Goal: Task Accomplishment & Management: Manage account settings

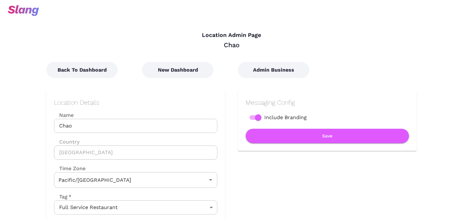
type input "[US_STATE]-[GEOGRAPHIC_DATA] Time"
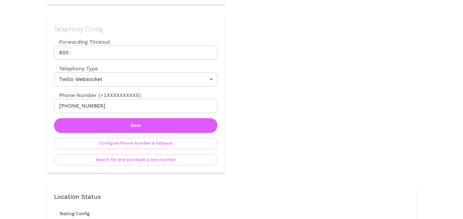
scroll to position [291, 0]
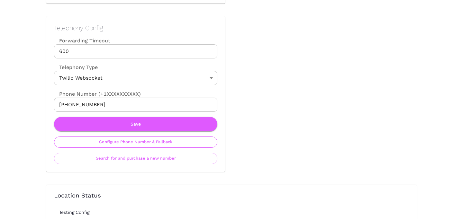
click at [132, 144] on button "Configure Phone Number & Fallback" at bounding box center [135, 142] width 163 height 11
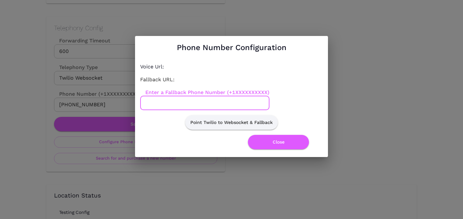
click at [184, 105] on input "Enter a Fallback Phone Number (+1XXXXXXXXXX)" at bounding box center [204, 103] width 129 height 14
paste input "7752877703"
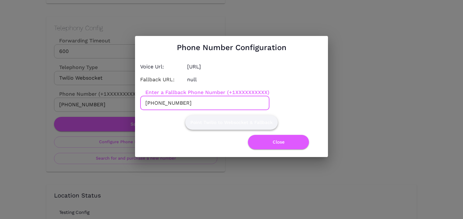
type input "+17752877703"
click at [217, 125] on button "Point Twilio to Websocket & Fallback" at bounding box center [231, 122] width 93 height 14
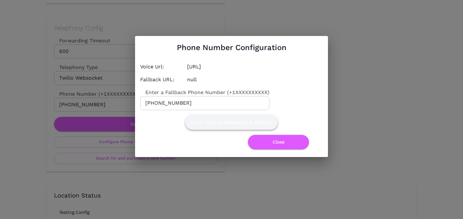
click at [217, 125] on button "Point Twilio to Websocket & Fallback" at bounding box center [231, 122] width 93 height 14
click at [277, 141] on button "Close" at bounding box center [278, 142] width 61 height 14
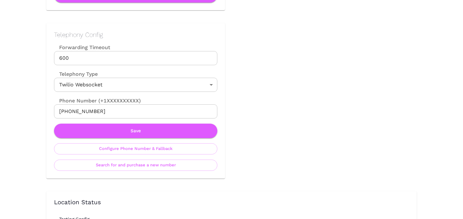
scroll to position [291, 0]
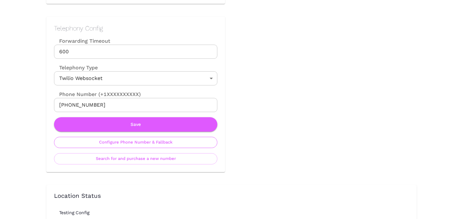
click at [144, 145] on button "Configure Phone Number & Fallback" at bounding box center [135, 142] width 163 height 11
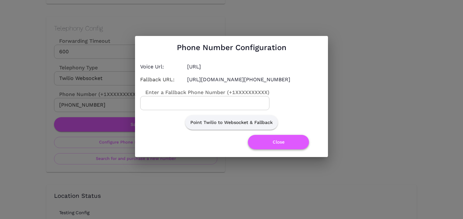
click at [263, 145] on button "Close" at bounding box center [278, 142] width 61 height 14
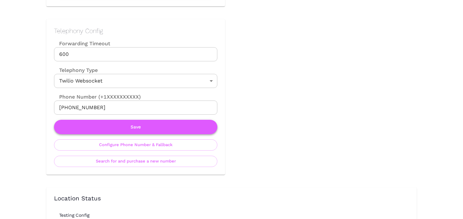
scroll to position [294, 0]
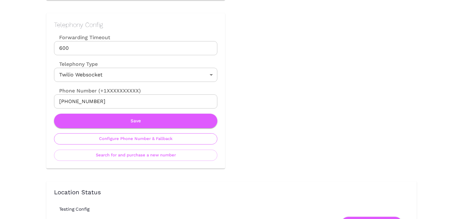
click at [158, 139] on button "Configure Phone Number & Fallback" at bounding box center [135, 138] width 163 height 11
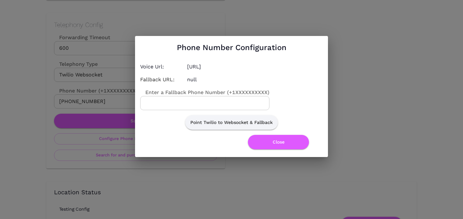
click at [190, 100] on input "Enter a Fallback Phone Number (+1XXXXXXXXXX)" at bounding box center [204, 103] width 129 height 14
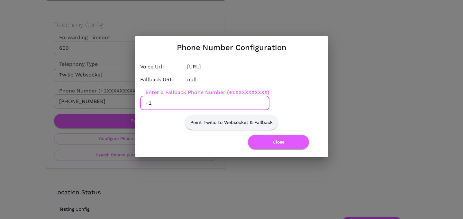
paste input "6313887818"
type input "+16313887818"
click at [242, 122] on button "Point Twilio to Websocket & Fallback" at bounding box center [231, 122] width 93 height 14
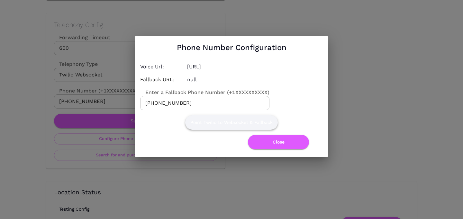
click at [242, 122] on button "Point Twilio to Websocket & Fallback" at bounding box center [231, 122] width 93 height 14
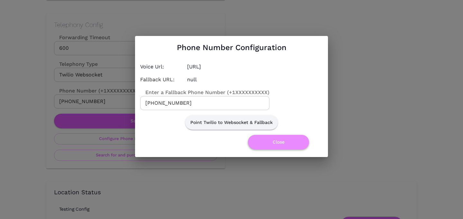
click at [281, 141] on button "Close" at bounding box center [278, 142] width 61 height 14
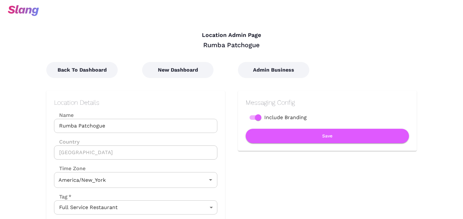
type input "Eastern Time"
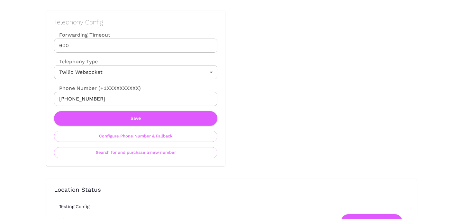
scroll to position [298, 0]
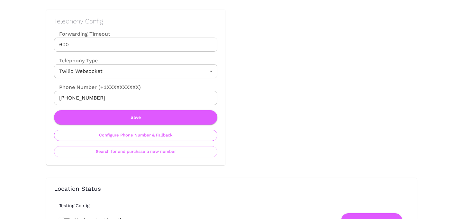
click at [132, 135] on button "Configure Phone Number & Fallback" at bounding box center [135, 135] width 163 height 11
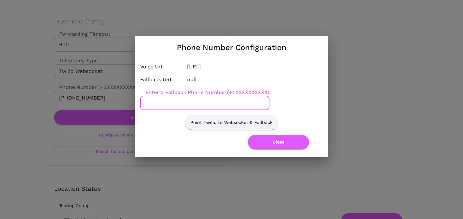
click at [177, 103] on input "Enter a Fallback Phone Number (+1XXXXXXXXXX)" at bounding box center [204, 103] width 129 height 14
paste input "8502709398"
type input "+18502709398"
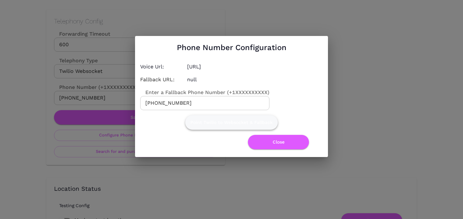
click at [201, 117] on button "Point Twilio to Websocket & Fallback" at bounding box center [231, 122] width 93 height 14
click at [204, 118] on button "Point Twilio to Websocket & Fallback" at bounding box center [231, 122] width 93 height 14
click at [280, 146] on button "Close" at bounding box center [278, 142] width 61 height 14
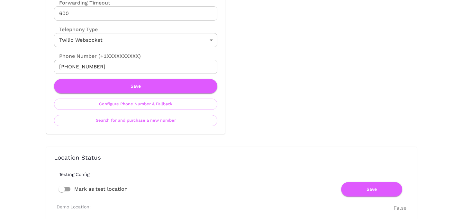
scroll to position [332, 0]
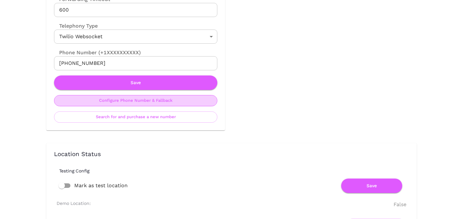
click at [158, 104] on button "Configure Phone Number & Fallback" at bounding box center [135, 100] width 163 height 11
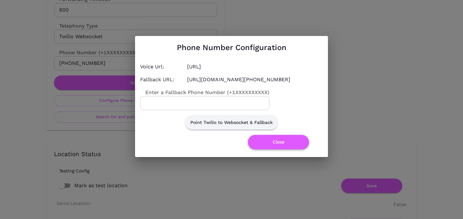
click at [262, 147] on button "Close" at bounding box center [278, 142] width 61 height 14
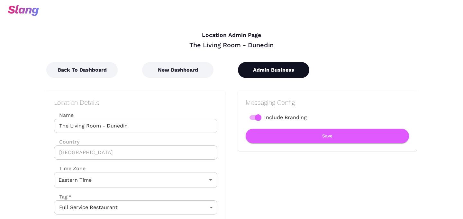
click at [265, 67] on button "Admin Business" at bounding box center [273, 70] width 71 height 16
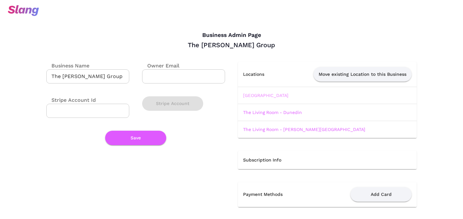
click at [261, 93] on link "[GEOGRAPHIC_DATA]" at bounding box center [265, 95] width 45 height 5
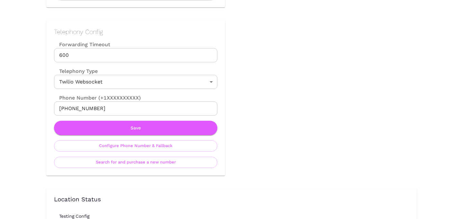
scroll to position [296, 0]
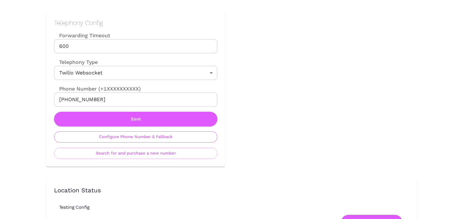
click at [186, 140] on button "Configure Phone Number & Fallback" at bounding box center [135, 136] width 163 height 11
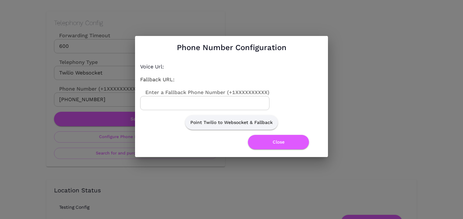
click at [178, 105] on input "Enter a Fallback Phone Number (+1XXXXXXXXXX)" at bounding box center [204, 103] width 129 height 14
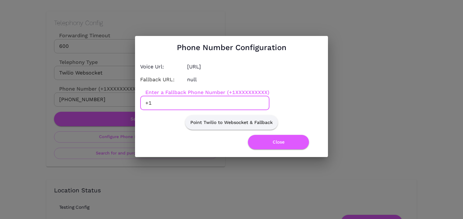
paste input "7275167470"
type input "+17275167470"
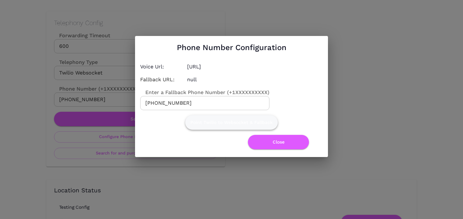
click at [215, 127] on button "Point Twilio to Websocket & Fallback" at bounding box center [231, 122] width 93 height 14
click at [279, 149] on button "Close" at bounding box center [278, 142] width 61 height 14
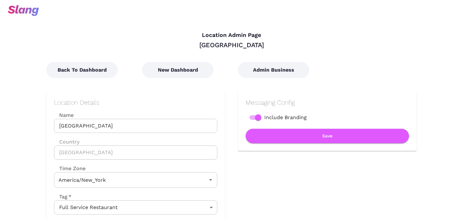
type input "Eastern Time"
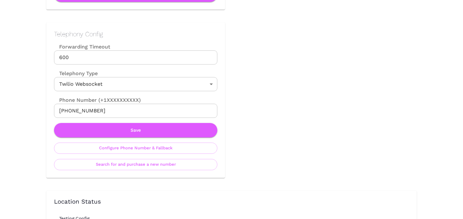
scroll to position [289, 0]
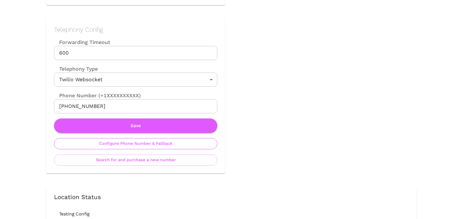
click at [181, 145] on button "Configure Phone Number & Fallback" at bounding box center [135, 143] width 163 height 11
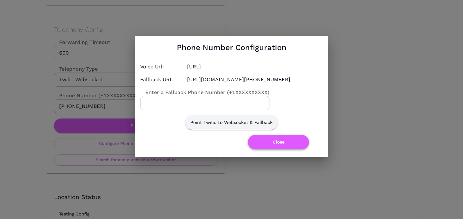
click at [281, 149] on button "Close" at bounding box center [278, 142] width 61 height 14
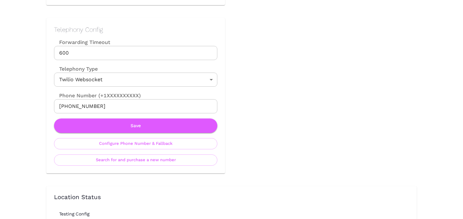
scroll to position [0, 0]
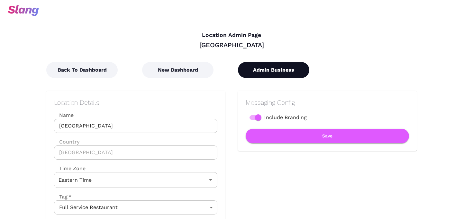
click at [267, 69] on button "Admin Business" at bounding box center [273, 70] width 71 height 16
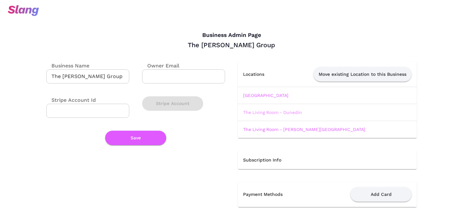
click at [265, 110] on link "The Living Room - Dunedin" at bounding box center [272, 112] width 59 height 5
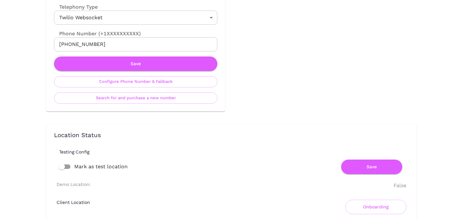
scroll to position [359, 0]
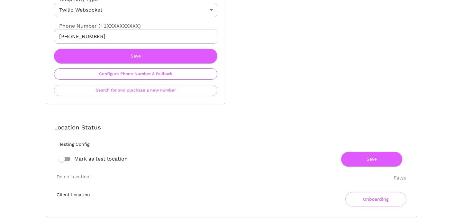
click at [172, 76] on button "Configure Phone Number & Fallback" at bounding box center [135, 73] width 163 height 11
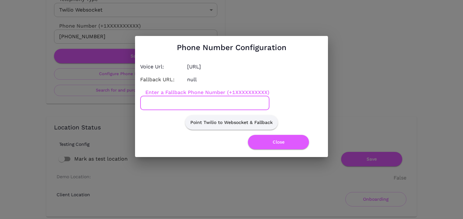
click at [172, 97] on input "Enter a Fallback Phone Number (+1XXXXXXXXXX)" at bounding box center [204, 103] width 129 height 14
paste input "7273252760"
type input "+17273252760"
click at [207, 120] on button "Point Twilio to Websocket & Fallback" at bounding box center [231, 122] width 93 height 14
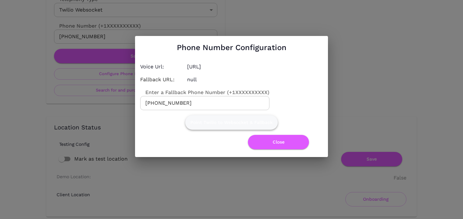
click at [207, 120] on button "Point Twilio to Websocket & Fallback" at bounding box center [231, 122] width 93 height 14
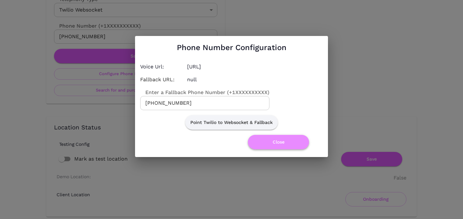
click at [273, 141] on button "Close" at bounding box center [278, 142] width 61 height 14
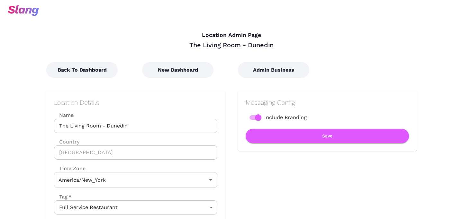
type input "Eastern Time"
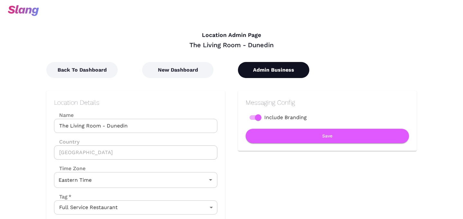
click at [254, 72] on button "Admin Business" at bounding box center [273, 70] width 71 height 16
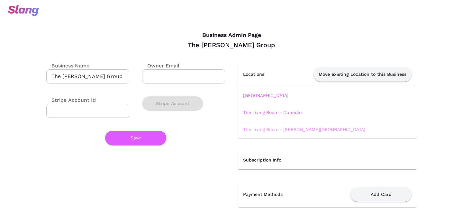
click at [253, 129] on link "The Living Room - Wesley Chapel" at bounding box center [304, 129] width 122 height 5
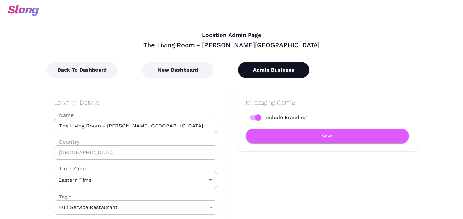
click at [269, 67] on button "Admin Business" at bounding box center [273, 70] width 71 height 16
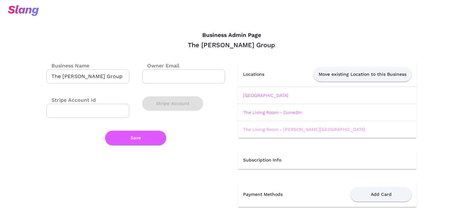
click at [289, 130] on link "The Living Room - Wesley Chapel" at bounding box center [304, 129] width 122 height 5
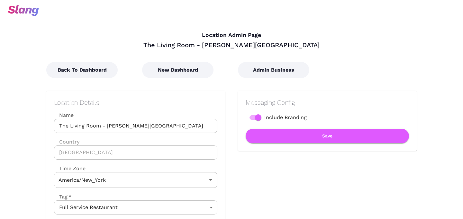
type input "Eastern Time"
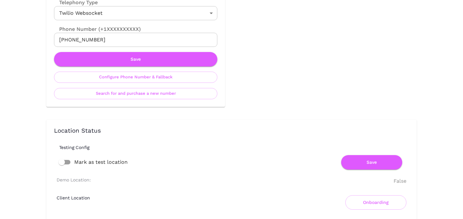
scroll to position [358, 0]
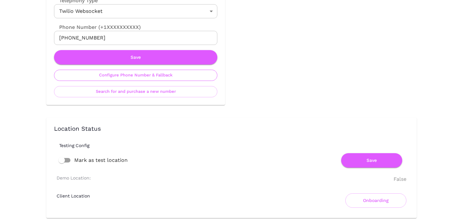
click at [163, 75] on button "Configure Phone Number & Fallback" at bounding box center [135, 75] width 163 height 11
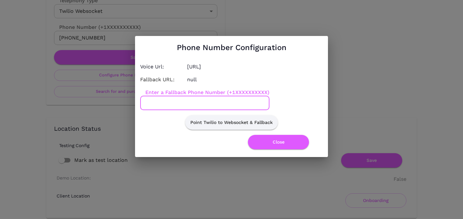
click at [168, 99] on input "Enter a Fallback Phone Number (+1XXXXXXXXXX)" at bounding box center [204, 103] width 129 height 14
paste input "8138156400"
type input "+18138156400"
click at [204, 120] on button "Point Twilio to Websocket & Fallback" at bounding box center [231, 122] width 93 height 14
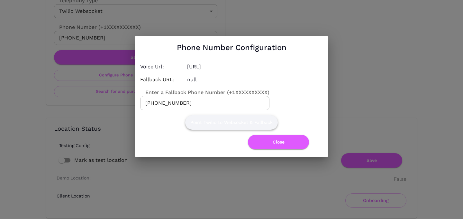
click at [204, 120] on button "Point Twilio to Websocket & Fallback" at bounding box center [231, 122] width 93 height 14
click at [268, 142] on button "Close" at bounding box center [278, 142] width 61 height 14
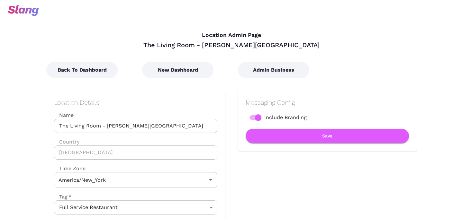
type input "Eastern Time"
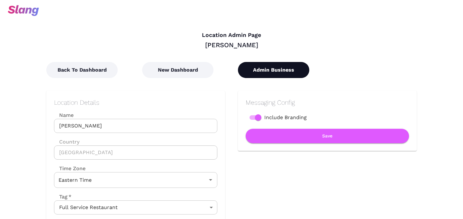
click at [272, 75] on button "Admin Business" at bounding box center [273, 70] width 71 height 16
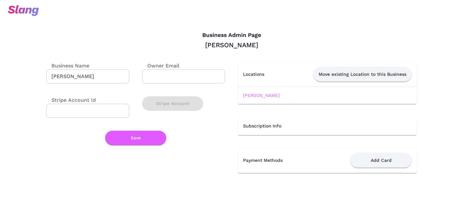
click at [253, 99] on td "[PERSON_NAME]" at bounding box center [327, 95] width 179 height 17
click at [253, 95] on link "[PERSON_NAME]" at bounding box center [261, 95] width 37 height 5
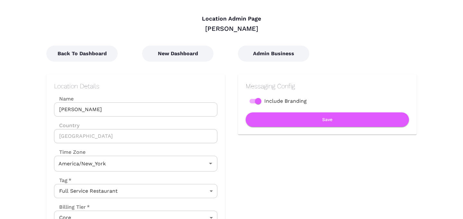
type input "Eastern Time"
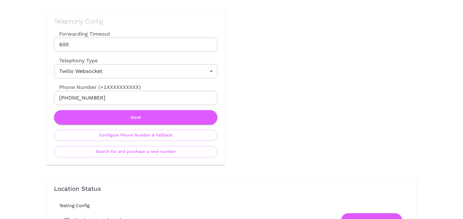
scroll to position [297, 0]
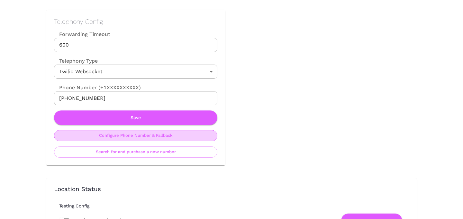
click at [166, 137] on button "Configure Phone Number & Fallback" at bounding box center [135, 135] width 163 height 11
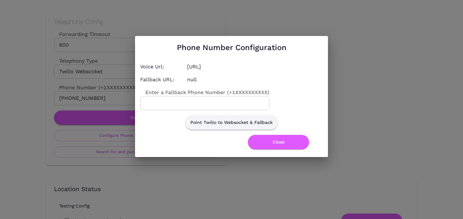
click at [180, 110] on div "Point Twilio to Websocket & Fallback" at bounding box center [229, 120] width 188 height 20
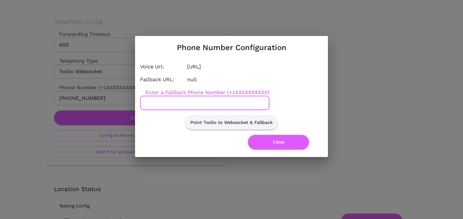
click at [180, 108] on input "Enter a Fallback Phone Number (+1XXXXXXXXXX)" at bounding box center [204, 103] width 129 height 14
paste input "2026292131"
type input "+12026292131"
click at [221, 127] on button "Point Twilio to Websocket & Fallback" at bounding box center [231, 122] width 93 height 14
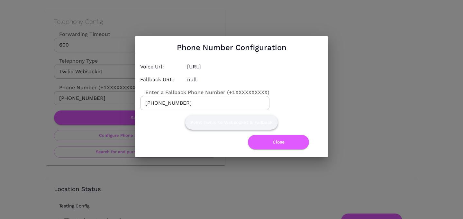
click at [221, 127] on button "Point Twilio to Websocket & Fallback" at bounding box center [231, 122] width 93 height 14
click at [267, 142] on button "Close" at bounding box center [278, 142] width 61 height 14
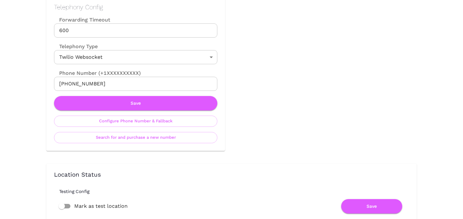
scroll to position [313, 0]
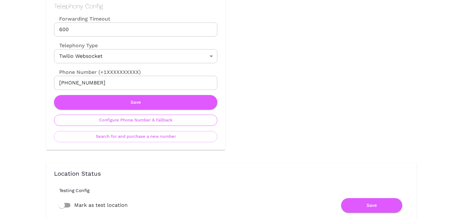
click at [146, 121] on button "Configure Phone Number & Fallback" at bounding box center [135, 120] width 163 height 11
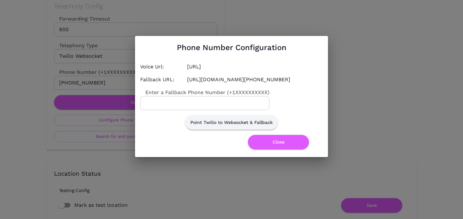
click at [288, 156] on div "Phone Number Configuration Voice Url: [URL] Fallback URL: [URL][DOMAIN_NAME][PH…" at bounding box center [231, 96] width 193 height 121
click at [290, 146] on button "Close" at bounding box center [278, 142] width 61 height 14
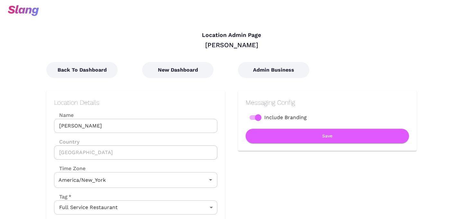
type input "Eastern Time"
